Goal: Find specific page/section

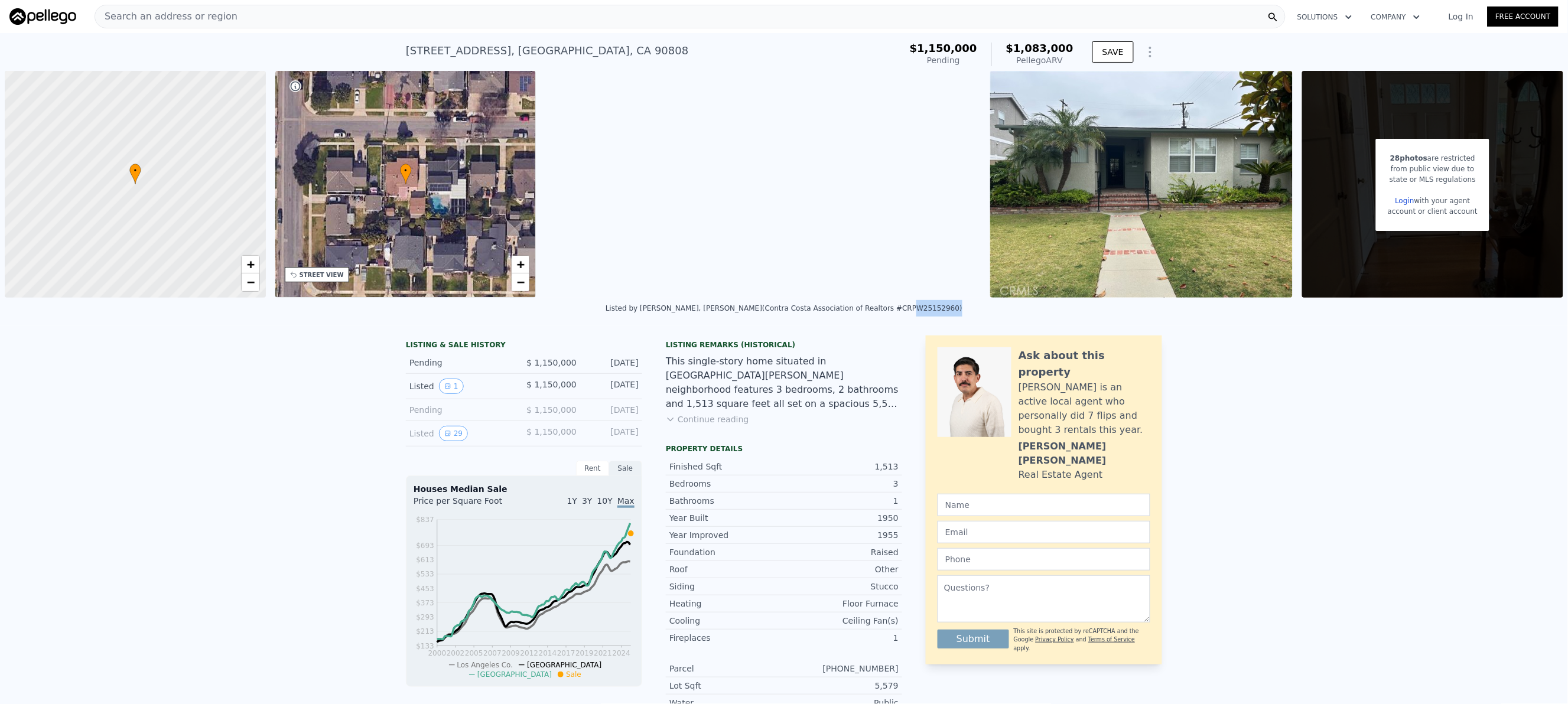
drag, startPoint x: 860, startPoint y: 307, endPoint x: 899, endPoint y: 309, distance: 39.1
click at [899, 309] on div "Listed by [PERSON_NAME], [PERSON_NAME] (Contra Costa Association of Realtors #C…" at bounding box center [784, 308] width 357 height 8
copy div "PW25152960"
click at [336, 21] on div "Search an address or region" at bounding box center [689, 17] width 1191 height 24
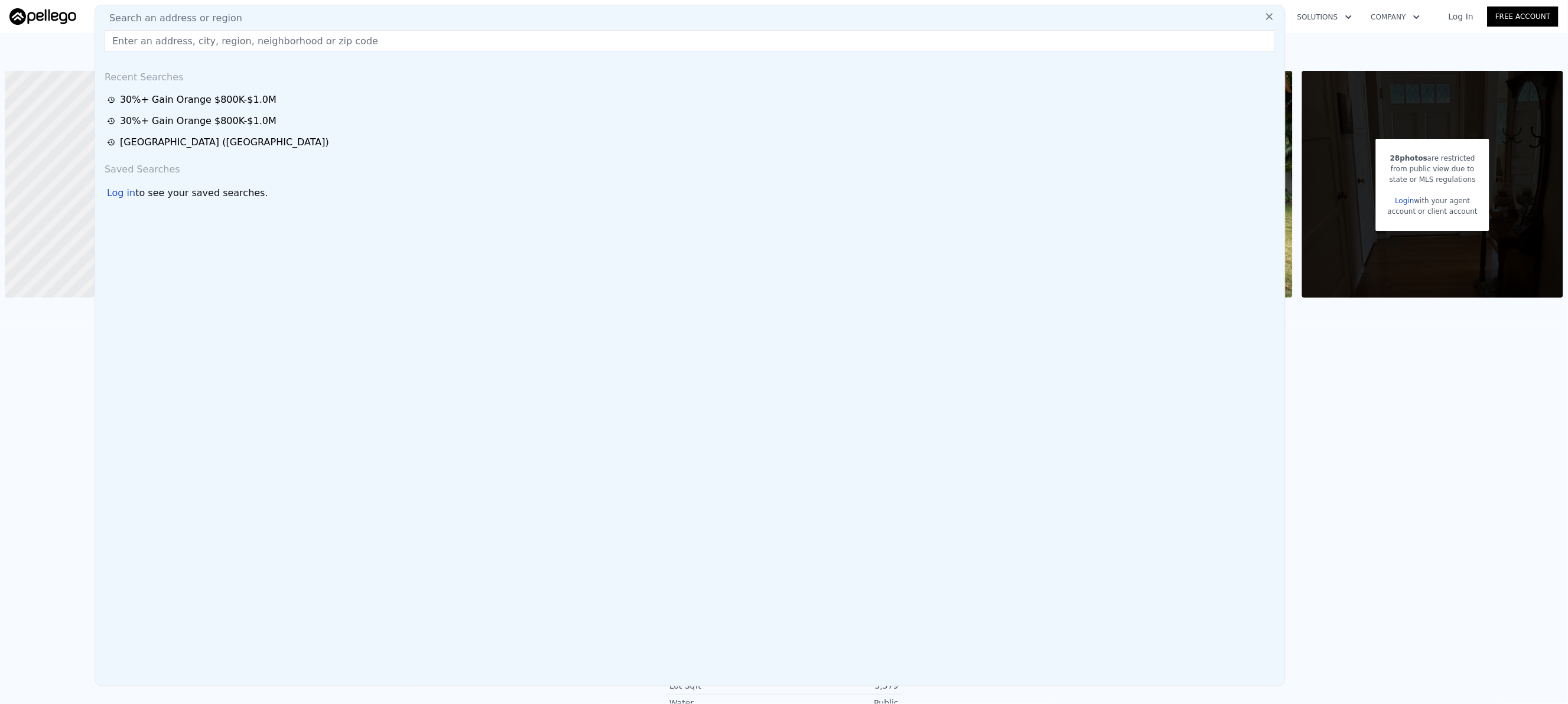
click at [336, 16] on div "Search an address or region" at bounding box center [690, 18] width 1181 height 14
click at [339, 69] on div "Recent Searches" at bounding box center [690, 75] width 1181 height 28
click at [330, 51] on input "text" at bounding box center [690, 40] width 1171 height 21
click at [330, 46] on input "text" at bounding box center [690, 40] width 1171 height 21
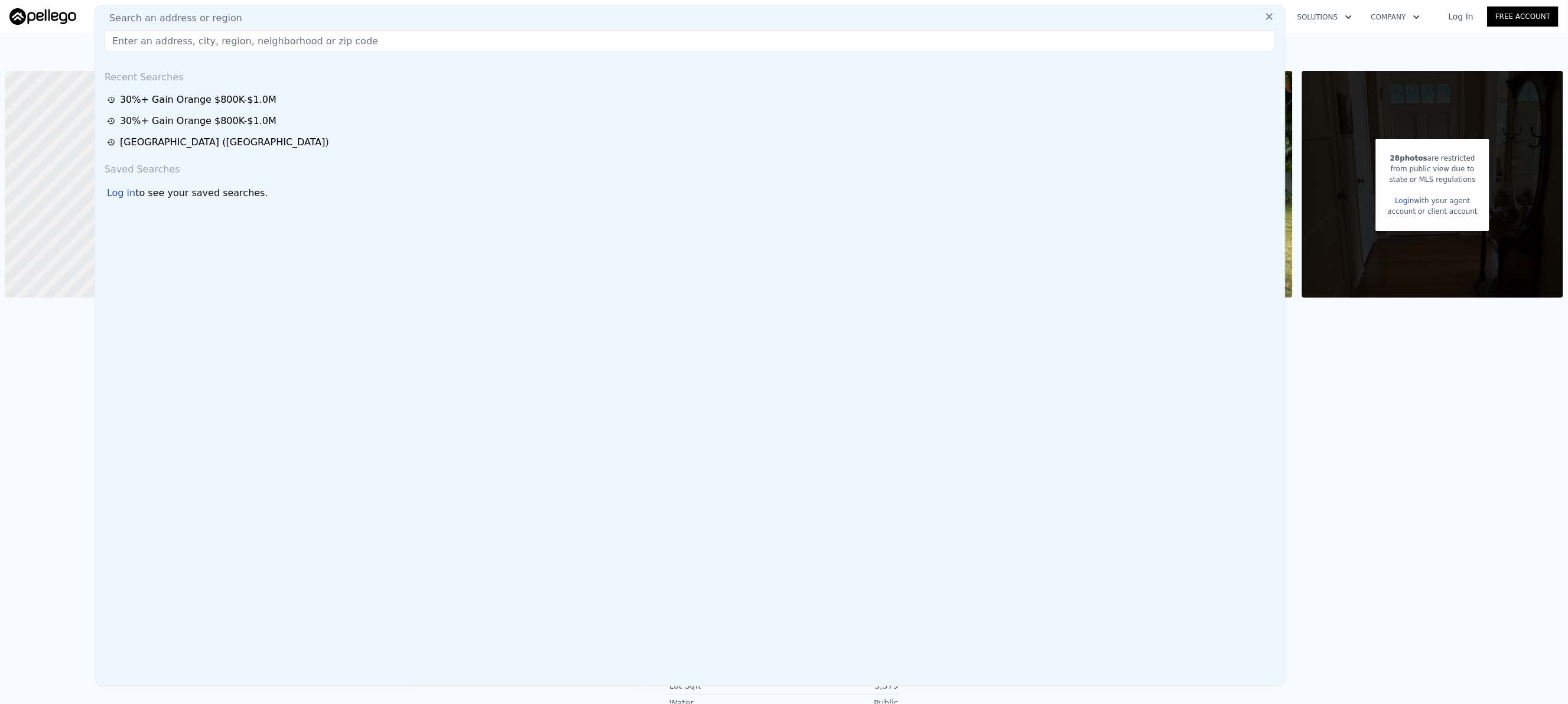
click at [330, 46] on input "text" at bounding box center [690, 40] width 1171 height 21
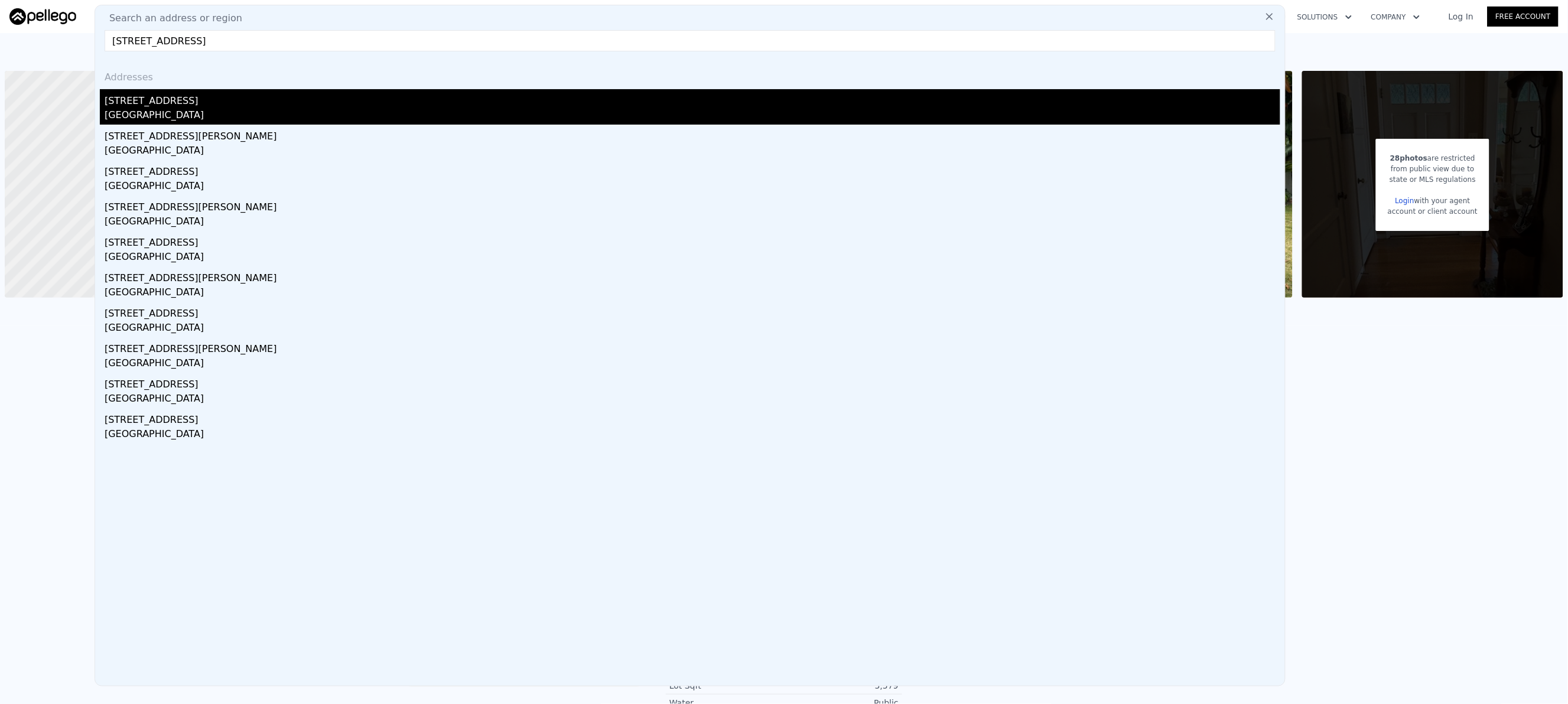
type input "[STREET_ADDRESS]"
click at [223, 90] on div "[STREET_ADDRESS]" at bounding box center [693, 98] width 1176 height 19
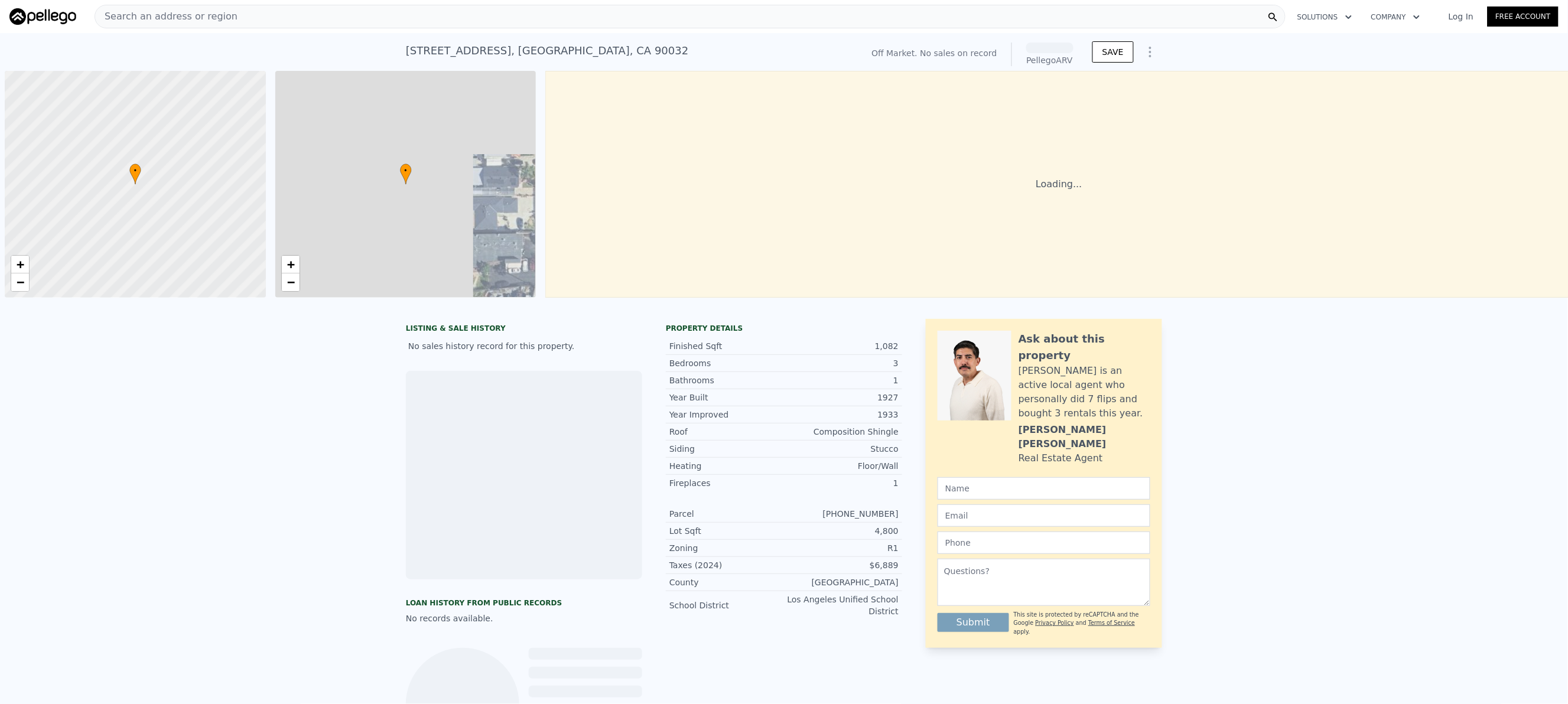
scroll to position [0, 5]
